Goal: Obtain resource: Download file/media

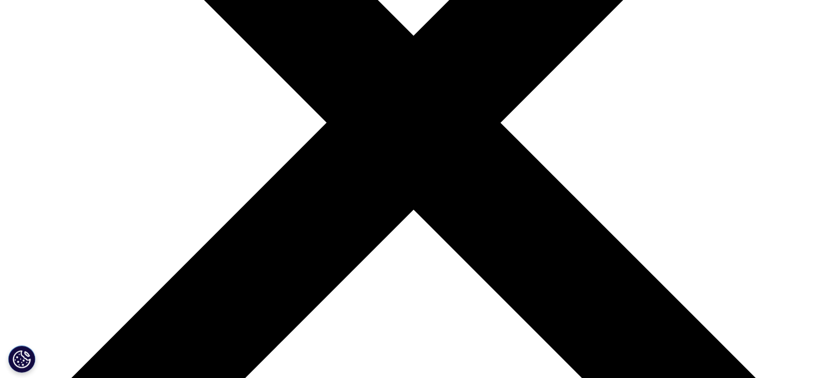
scroll to position [344, 642]
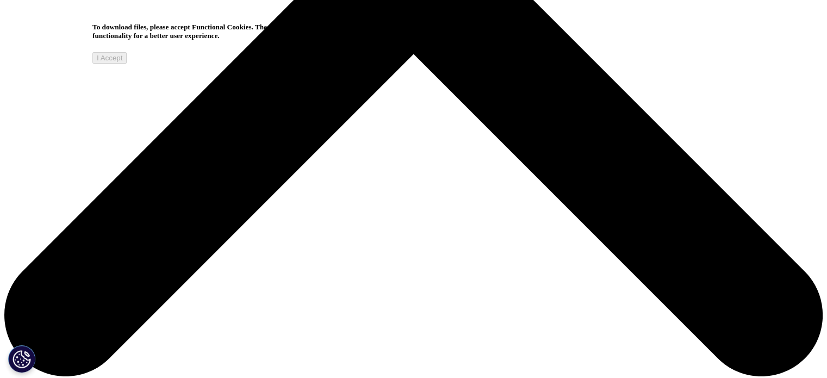
scroll to position [598, 0]
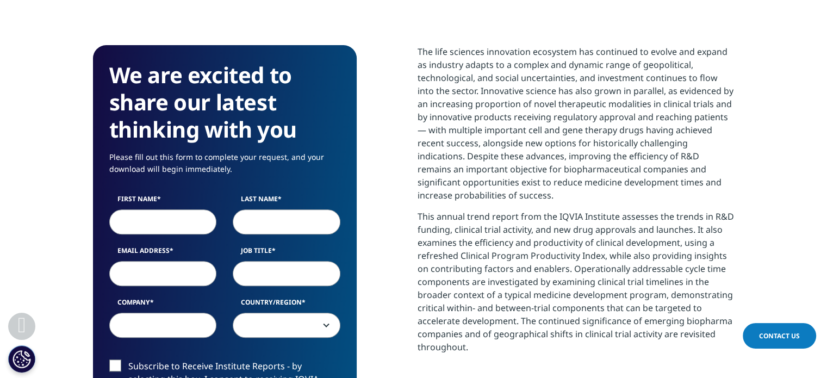
scroll to position [435, 0]
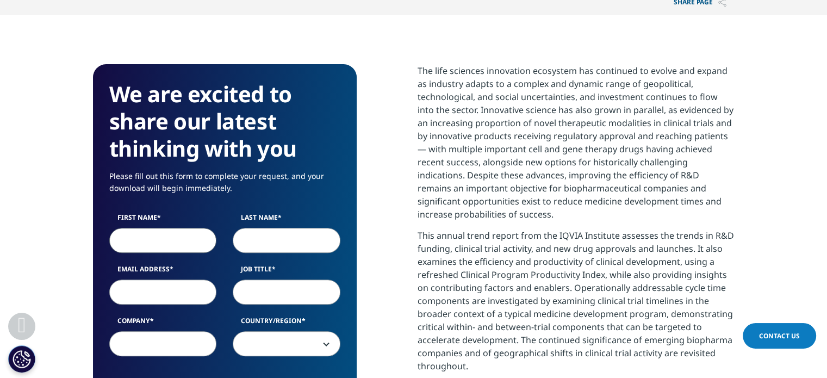
click at [165, 228] on input "First Name" at bounding box center [163, 240] width 108 height 25
type input "[PERSON_NAME]"
type input "Felizola"
type input "[PERSON_NAME][EMAIL_ADDRESS][DOMAIN_NAME]"
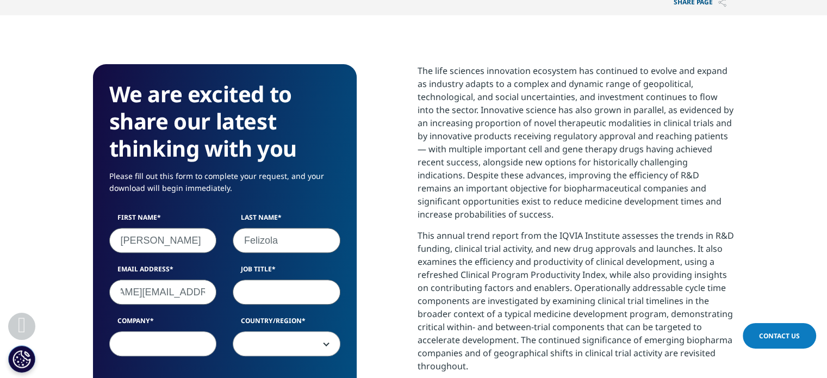
scroll to position [0, 0]
type input "Manager"
type input "Kumulus"
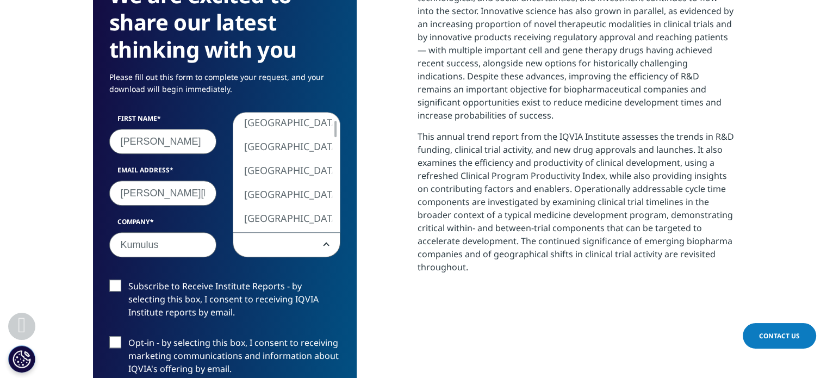
scroll to position [598, 0]
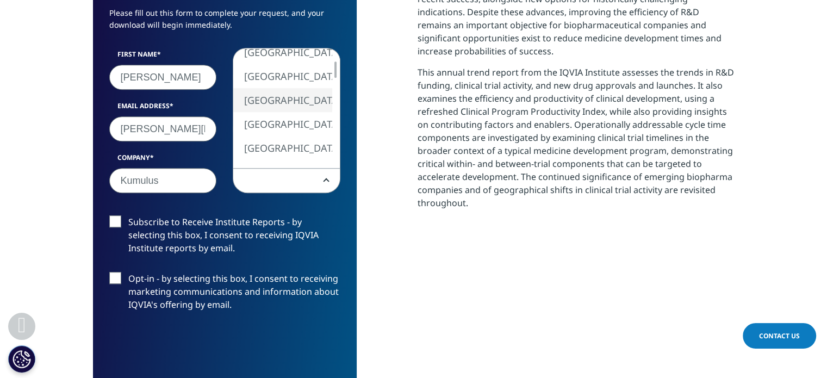
select select "[GEOGRAPHIC_DATA]"
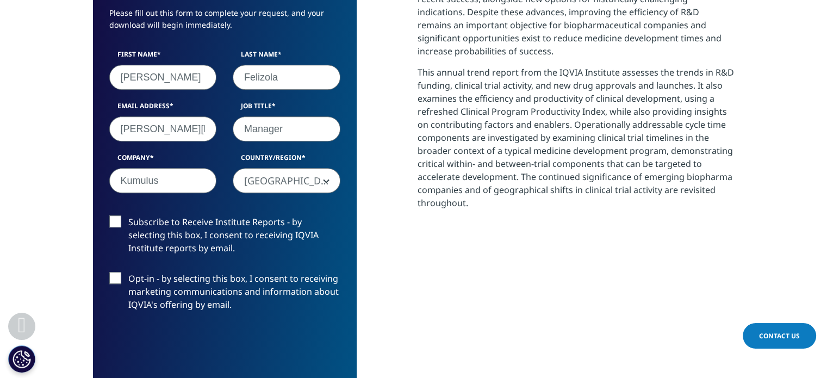
click at [119, 215] on label "Subscribe to Receive Institute Reports - by selecting this box, I consent to re…" at bounding box center [224, 237] width 231 height 45
click at [128, 215] on input "Subscribe to Receive Institute Reports - by selecting this box, I consent to re…" at bounding box center [128, 215] width 0 height 0
click at [122, 272] on label "Opt-in - by selecting this box, I consent to receiving marketing communications…" at bounding box center [224, 294] width 231 height 45
click at [128, 272] on input "Opt-in - by selecting this box, I consent to receiving marketing communications…" at bounding box center [128, 272] width 0 height 0
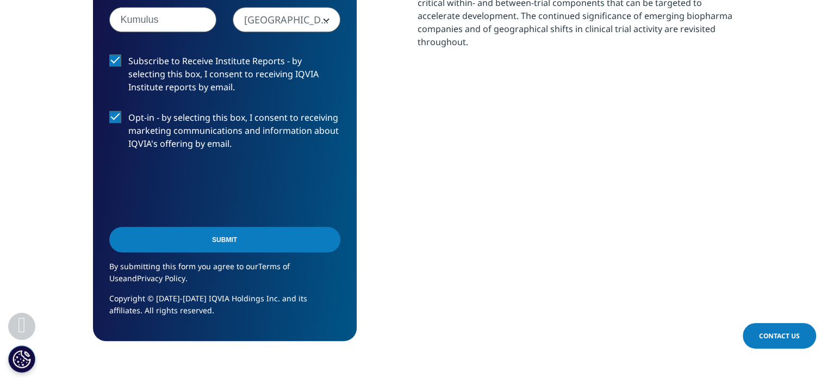
scroll to position [762, 0]
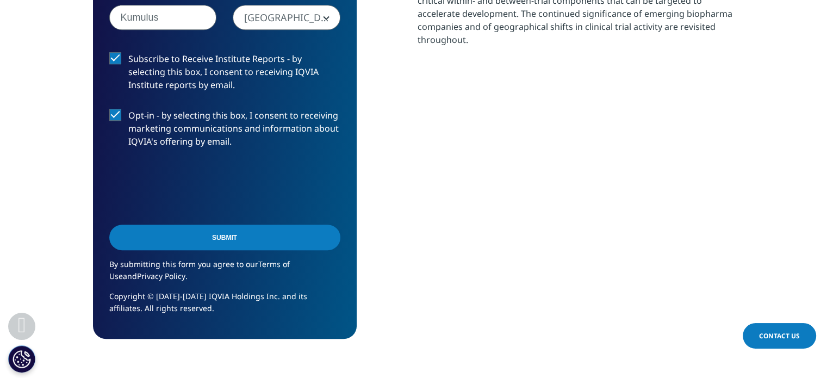
click at [216, 225] on input "Submit" at bounding box center [224, 238] width 231 height 26
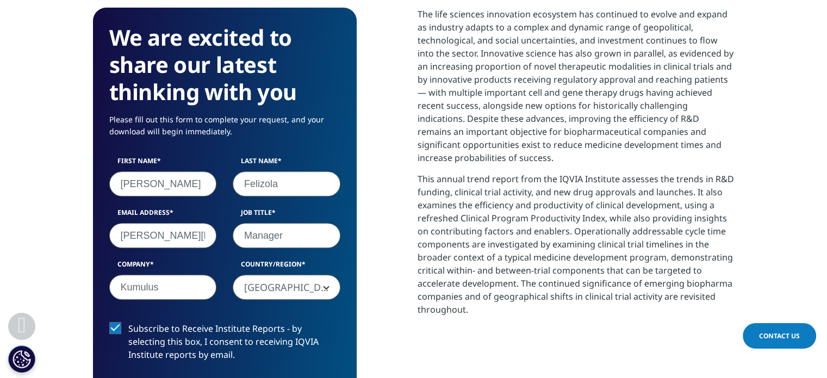
scroll to position [5, 5]
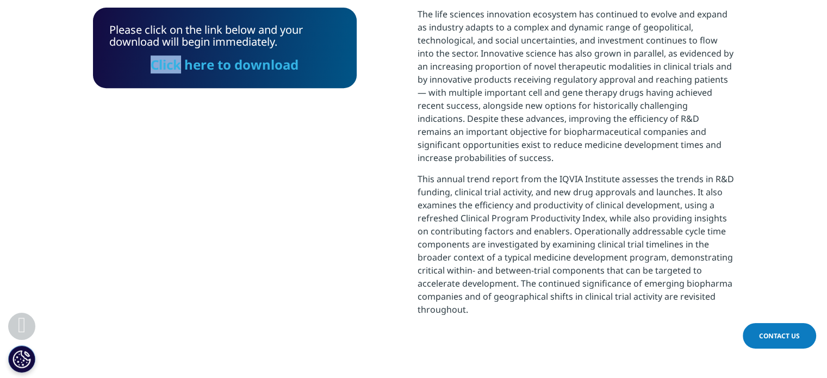
drag, startPoint x: 140, startPoint y: 211, endPoint x: 182, endPoint y: 206, distance: 42.2
click at [182, 206] on div "Please click on the link below and your download will begin immediately. Click …" at bounding box center [225, 180] width 264 height 344
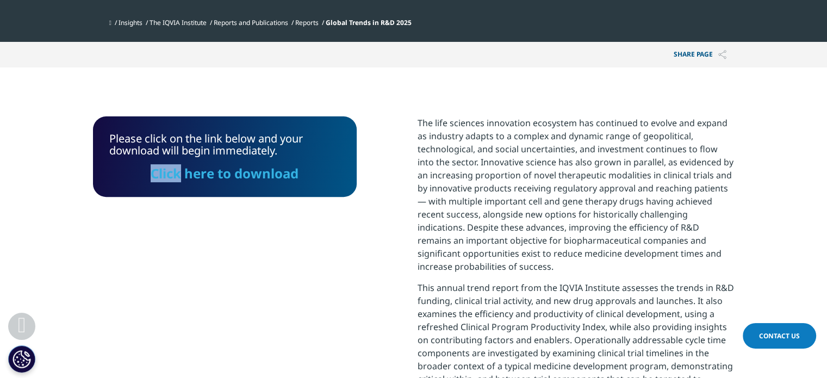
click at [236, 164] on link "Click here to download" at bounding box center [225, 173] width 148 height 18
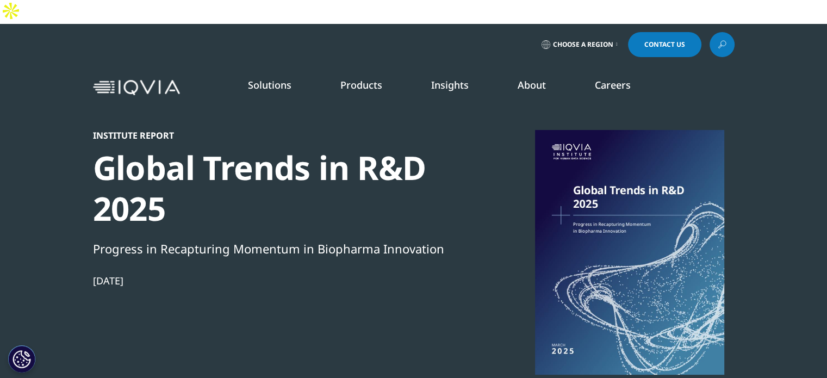
scroll to position [0, 0]
